Goal: Task Accomplishment & Management: Use online tool/utility

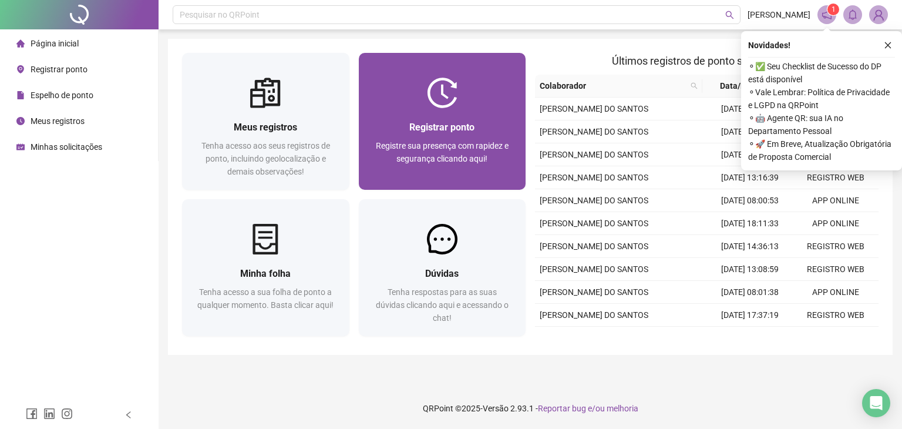
click at [461, 137] on div "Registrar ponto Registre sua presença com rapidez e segurança clicando aqui!" at bounding box center [442, 149] width 139 height 58
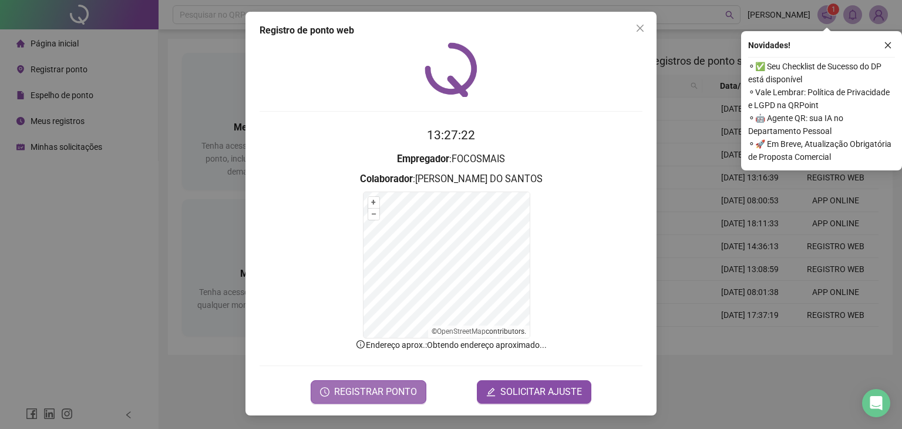
click at [355, 390] on span "REGISTRAR PONTO" at bounding box center [375, 392] width 83 height 14
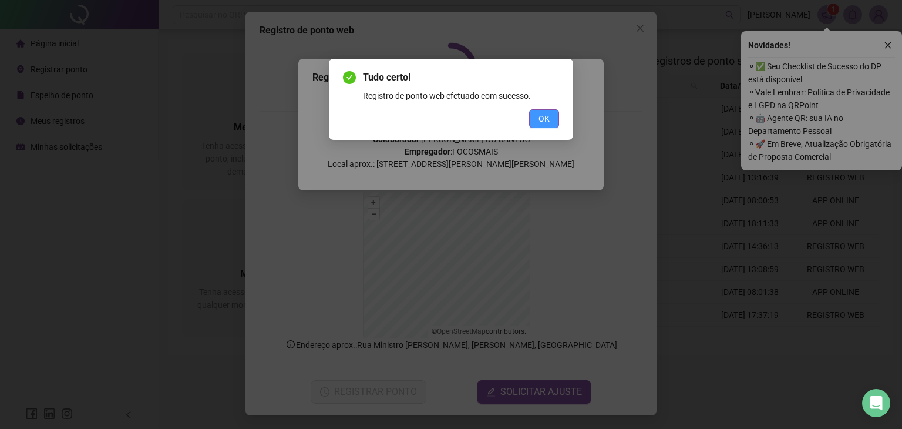
click at [543, 119] on span "OK" at bounding box center [544, 118] width 11 height 13
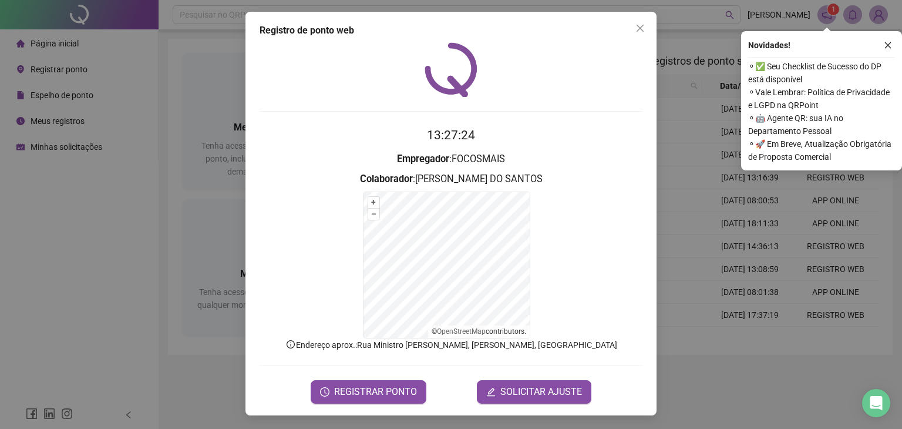
click at [637, 24] on icon "close" at bounding box center [640, 28] width 9 height 9
